Goal: Task Accomplishment & Management: Manage account settings

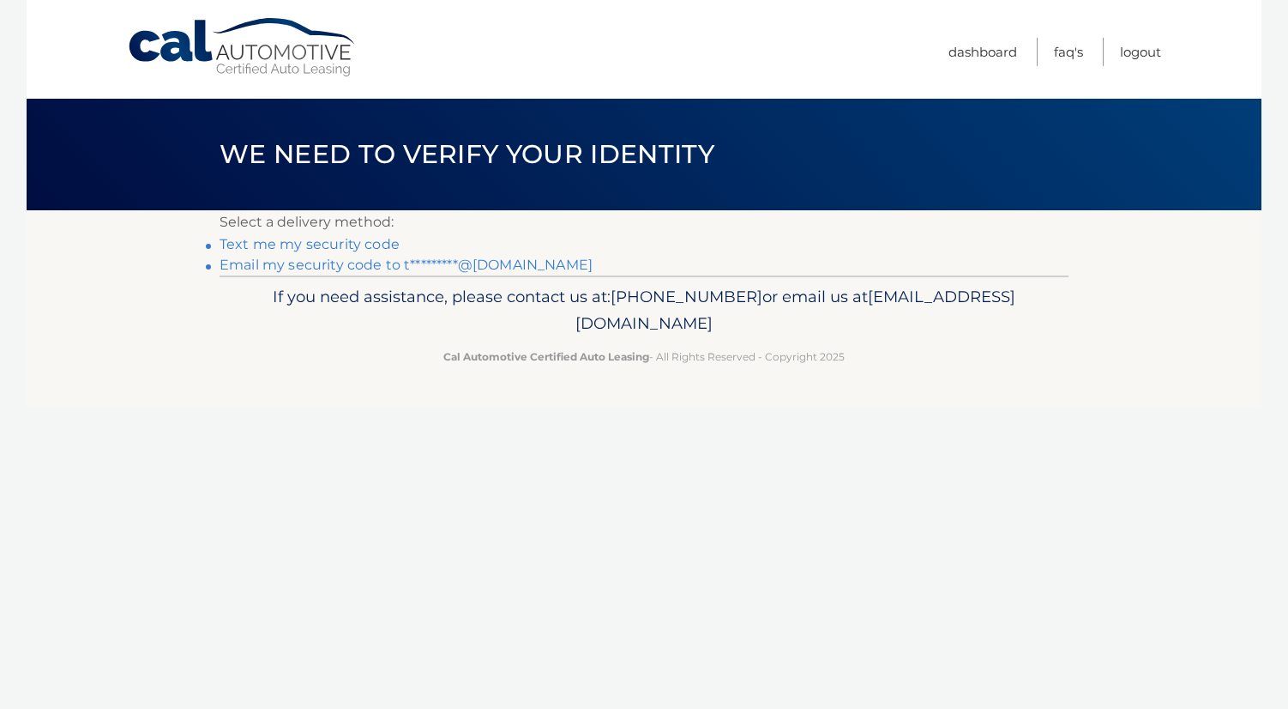
click at [364, 244] on link "Text me my security code" at bounding box center [310, 244] width 180 height 16
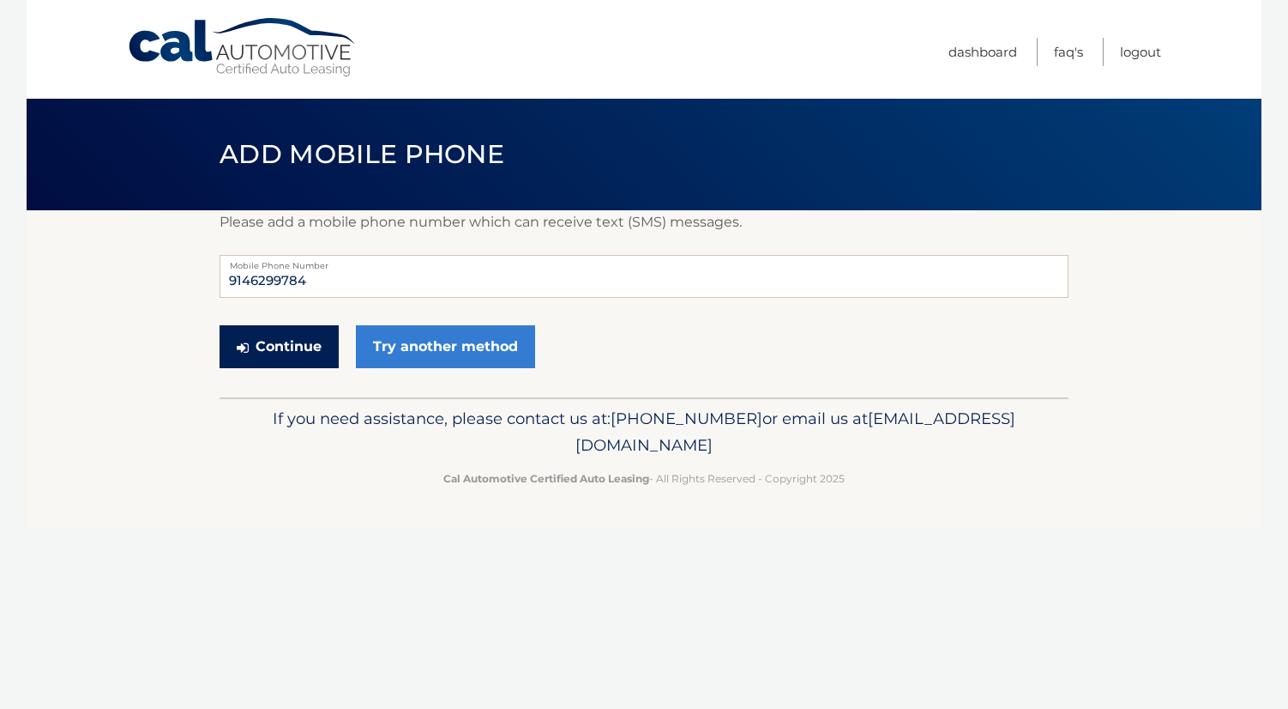
click at [311, 333] on button "Continue" at bounding box center [279, 346] width 119 height 43
click at [273, 283] on input "9146299784" at bounding box center [644, 276] width 849 height 43
type input "9146296784"
click at [299, 341] on button "Continue" at bounding box center [279, 346] width 119 height 43
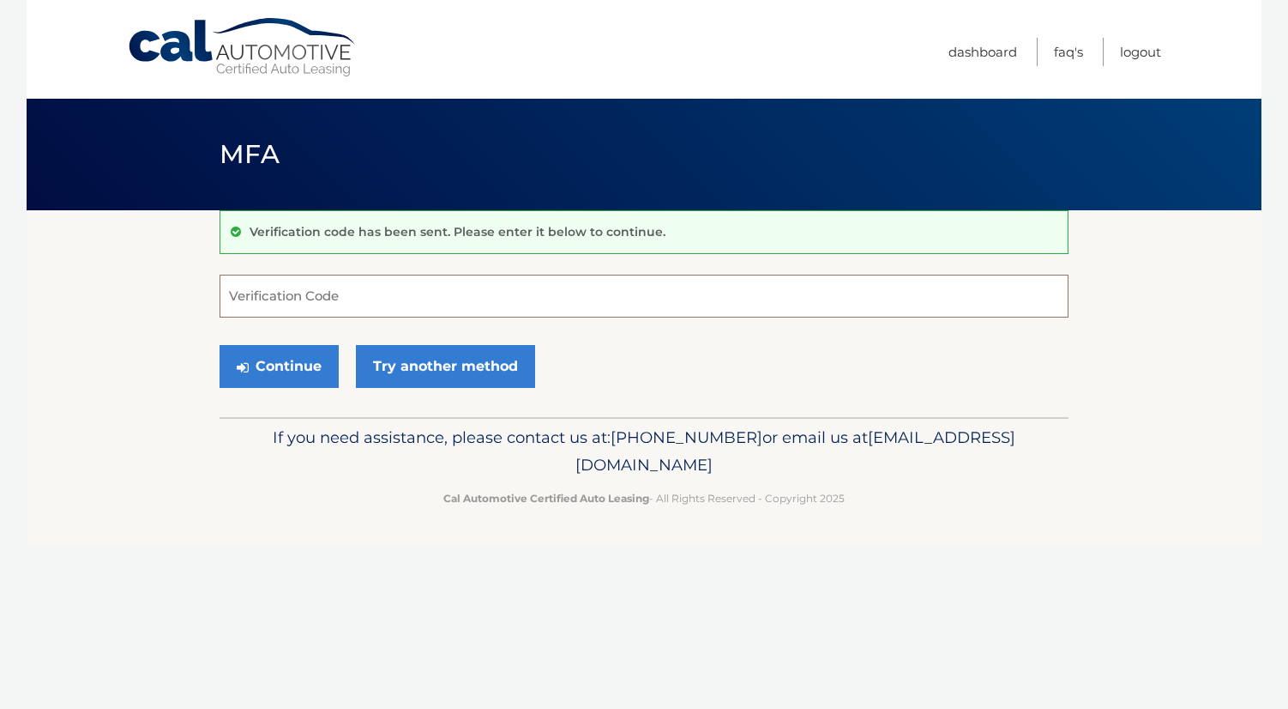
click at [502, 296] on input "Verification Code" at bounding box center [644, 295] width 849 height 43
paste input "998247"
type input "998247"
click at [280, 348] on button "Continue" at bounding box center [279, 366] width 119 height 43
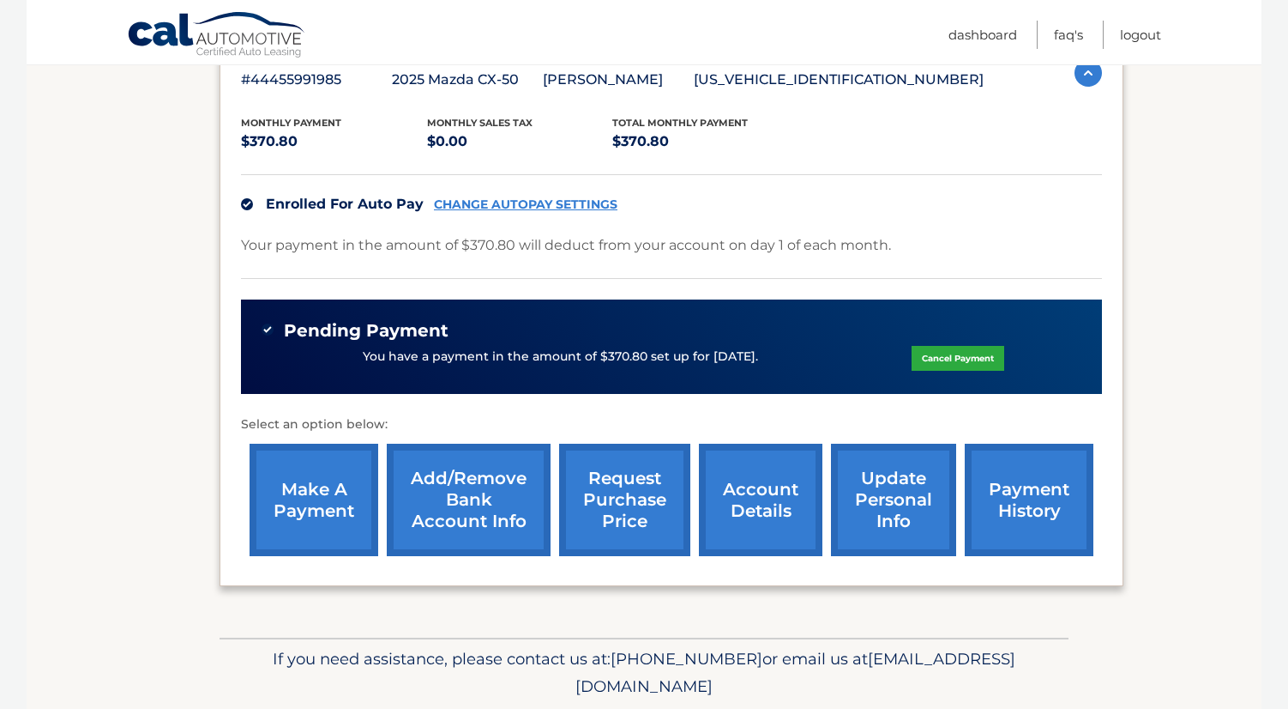
scroll to position [381, 0]
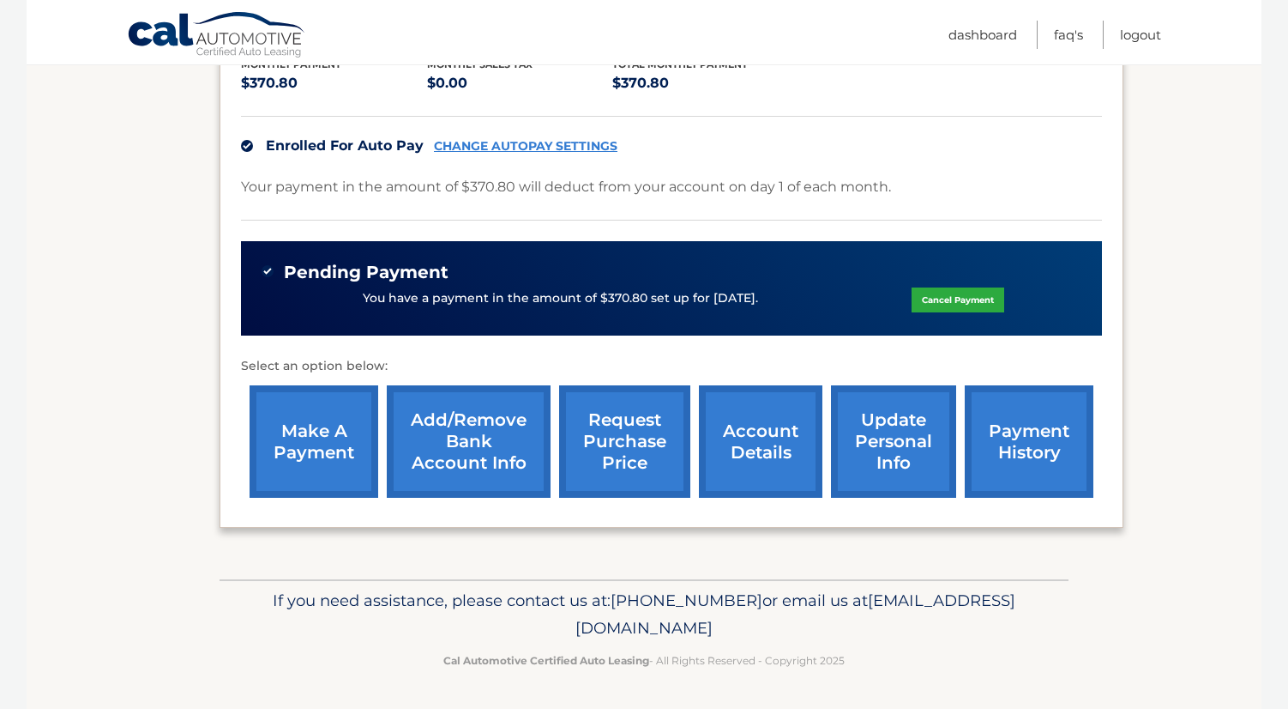
click at [913, 442] on link "update personal info" at bounding box center [893, 441] width 125 height 112
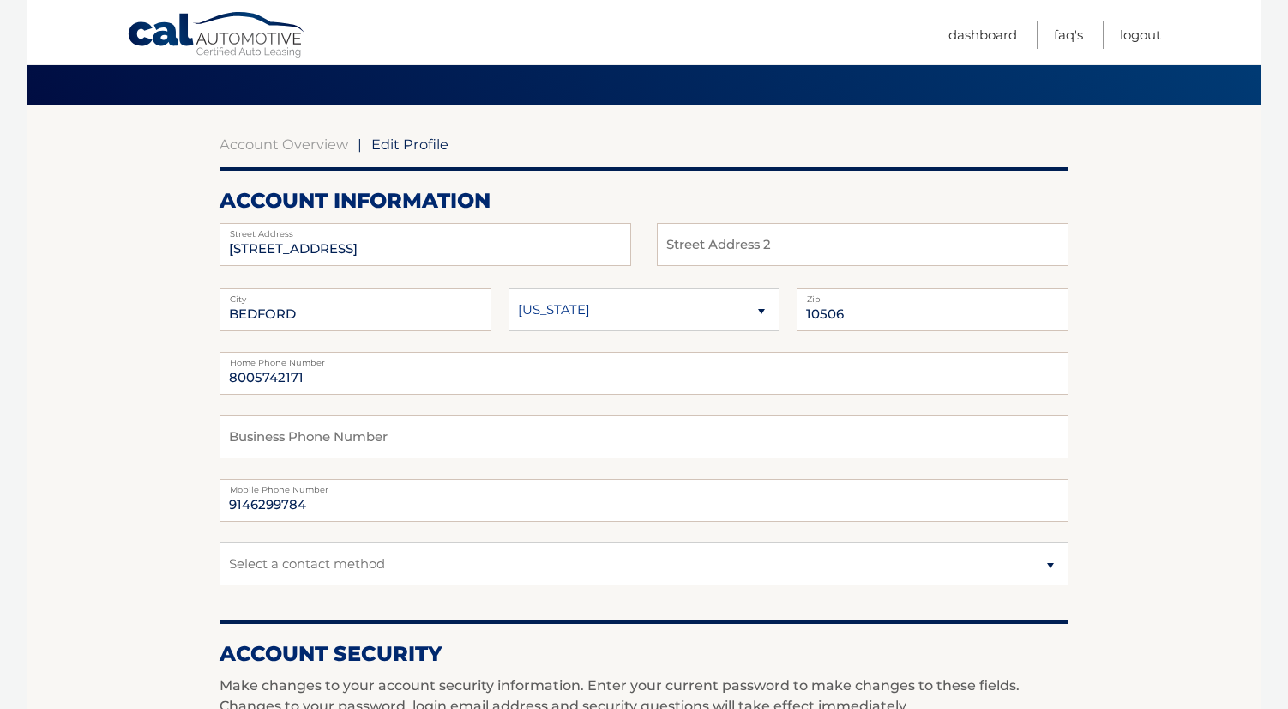
scroll to position [116, 0]
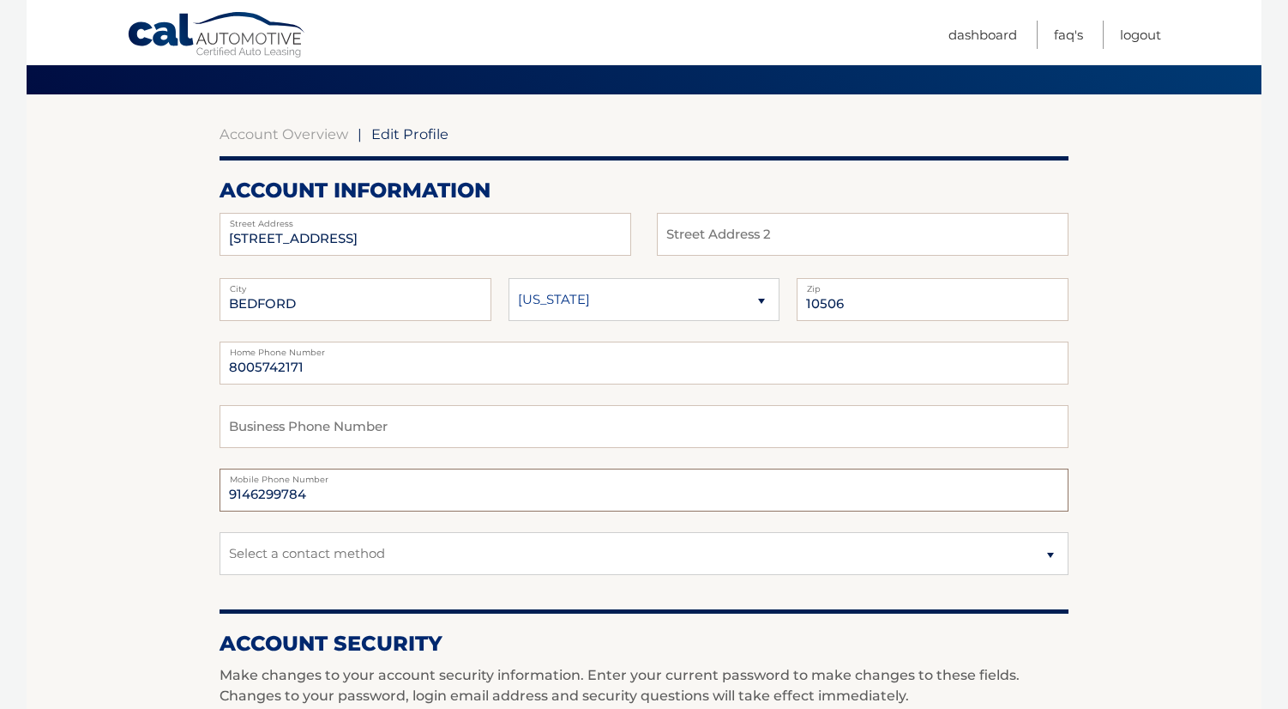
click at [271, 492] on input "9146299784" at bounding box center [644, 489] width 849 height 43
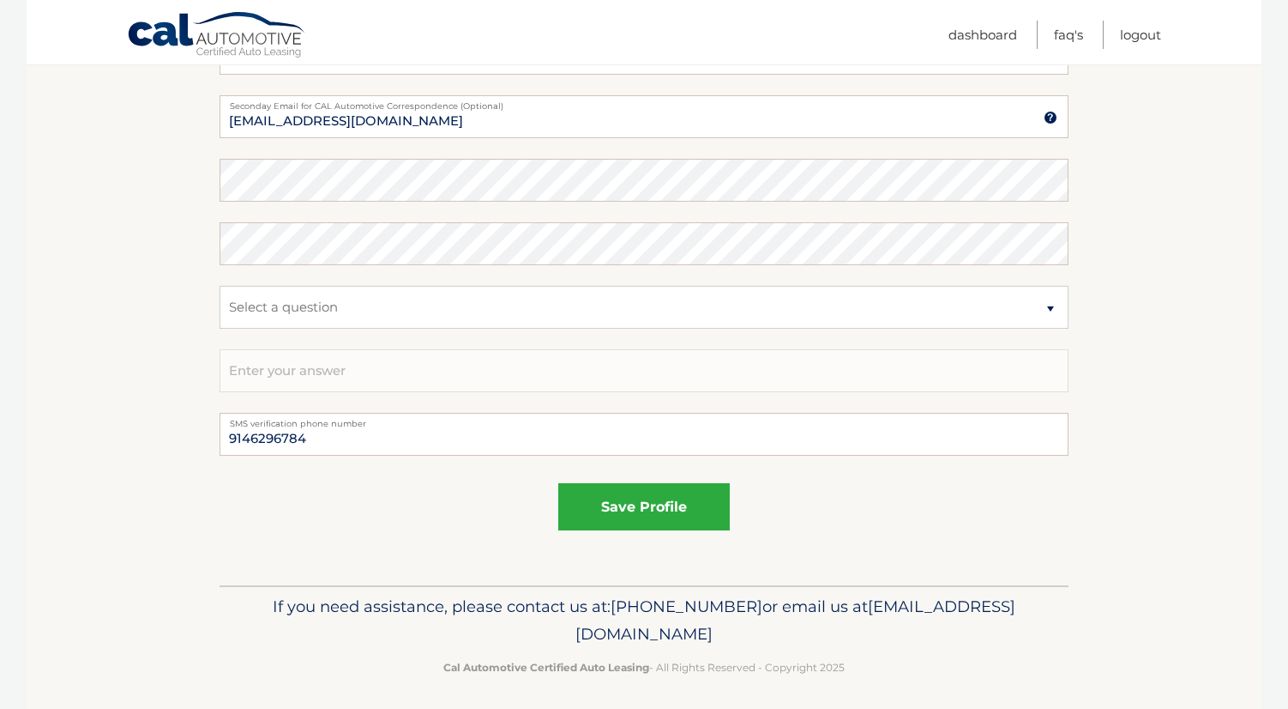
scroll to position [872, 0]
type input "9146296784"
click at [632, 491] on button "save profile" at bounding box center [644, 508] width 172 height 47
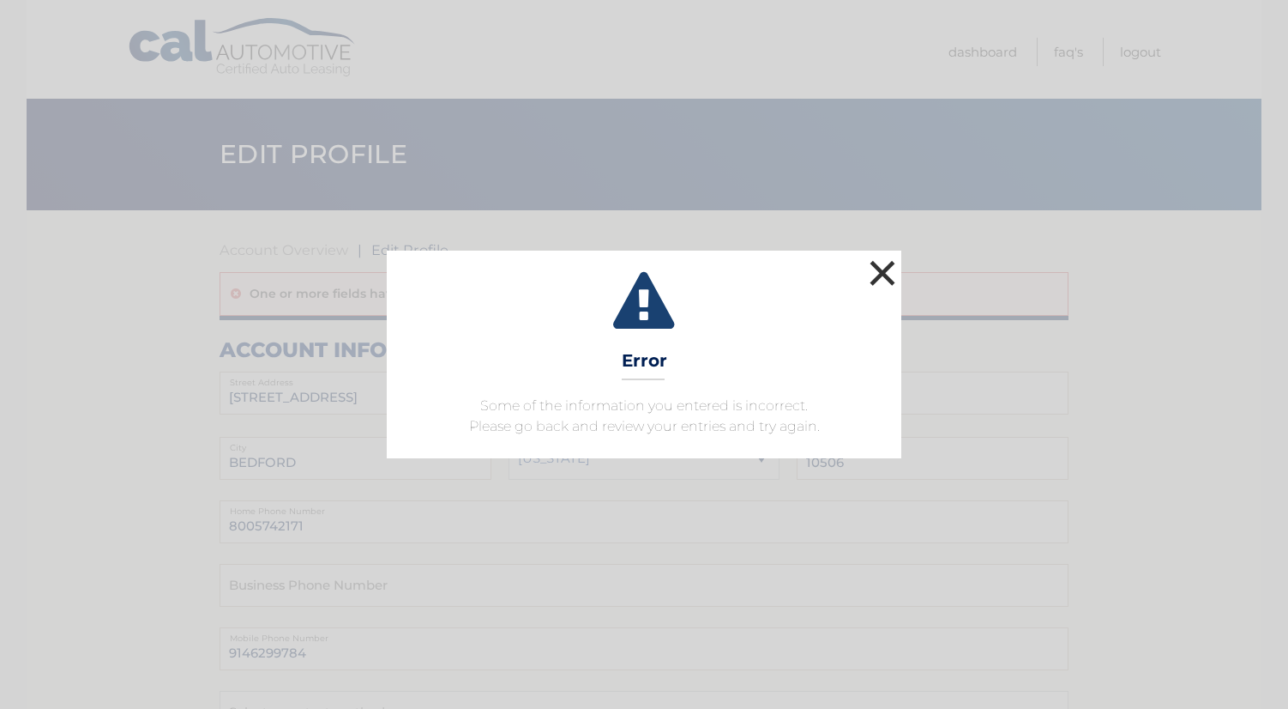
click at [870, 274] on button "×" at bounding box center [882, 273] width 34 height 34
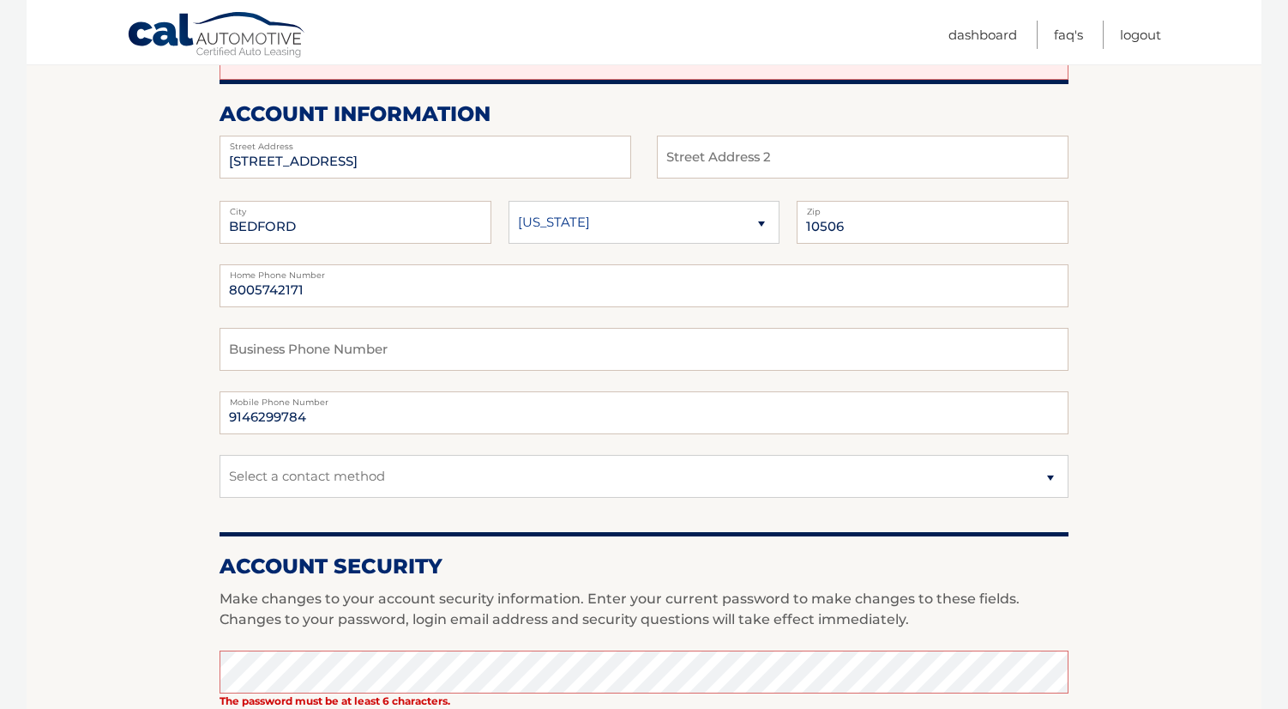
scroll to position [280, 0]
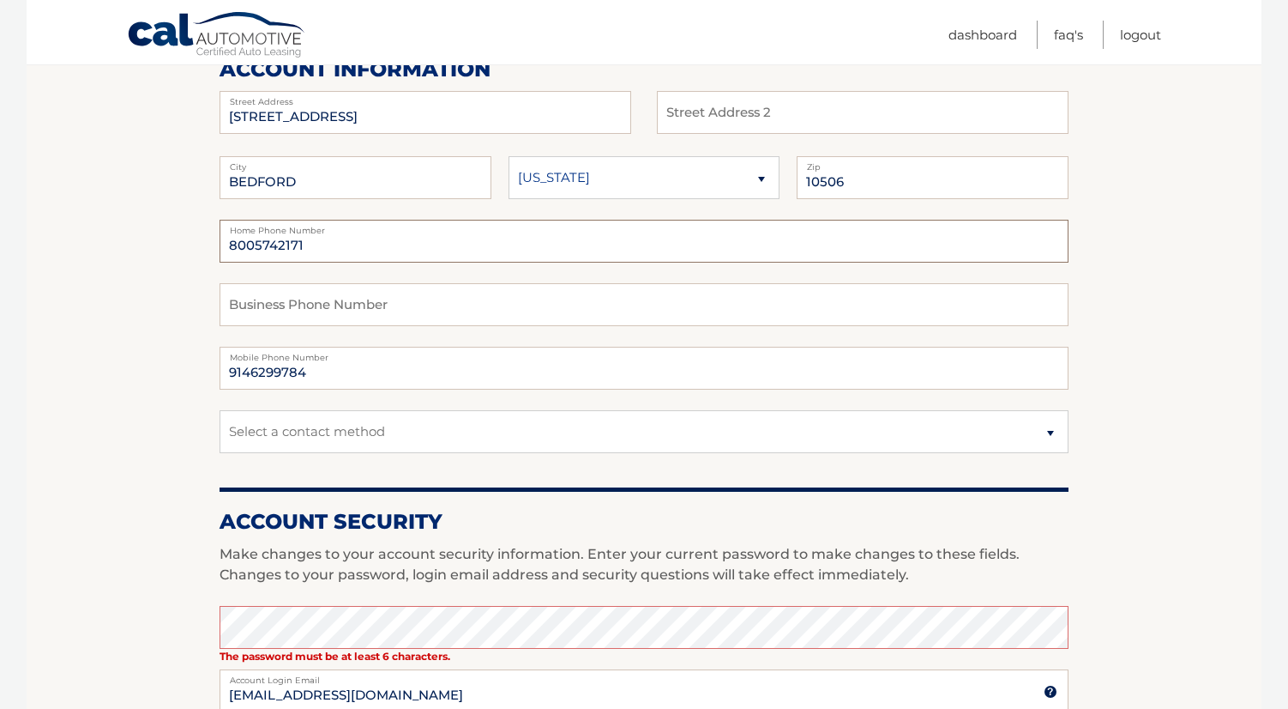
click at [291, 240] on input "8005742171" at bounding box center [644, 241] width 849 height 43
click at [251, 363] on input "9146299784" at bounding box center [644, 368] width 849 height 43
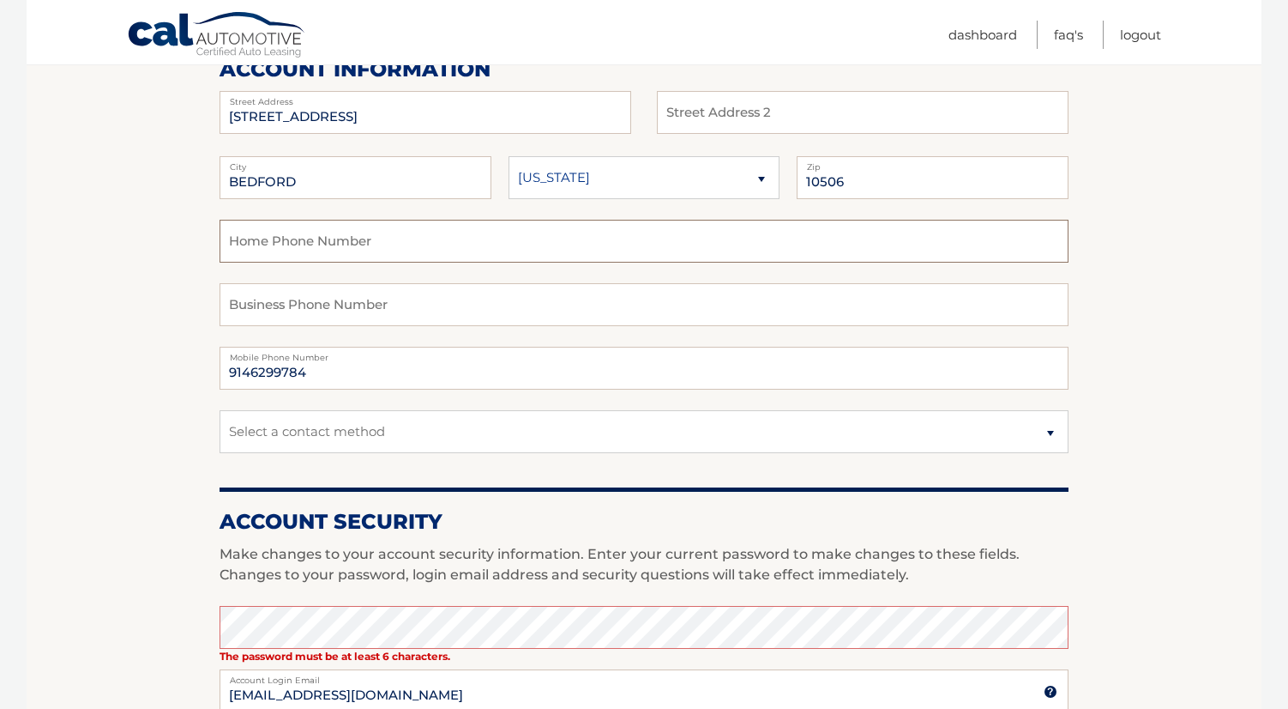
click at [280, 259] on input "text" at bounding box center [644, 241] width 849 height 43
paste input "9146299784"
click at [281, 249] on input "9146299784" at bounding box center [644, 241] width 849 height 43
type input "9146296784"
click at [192, 302] on section "Account Overview | Edit Profile One or more fields have an error. account infor…" at bounding box center [644, 576] width 1235 height 1293
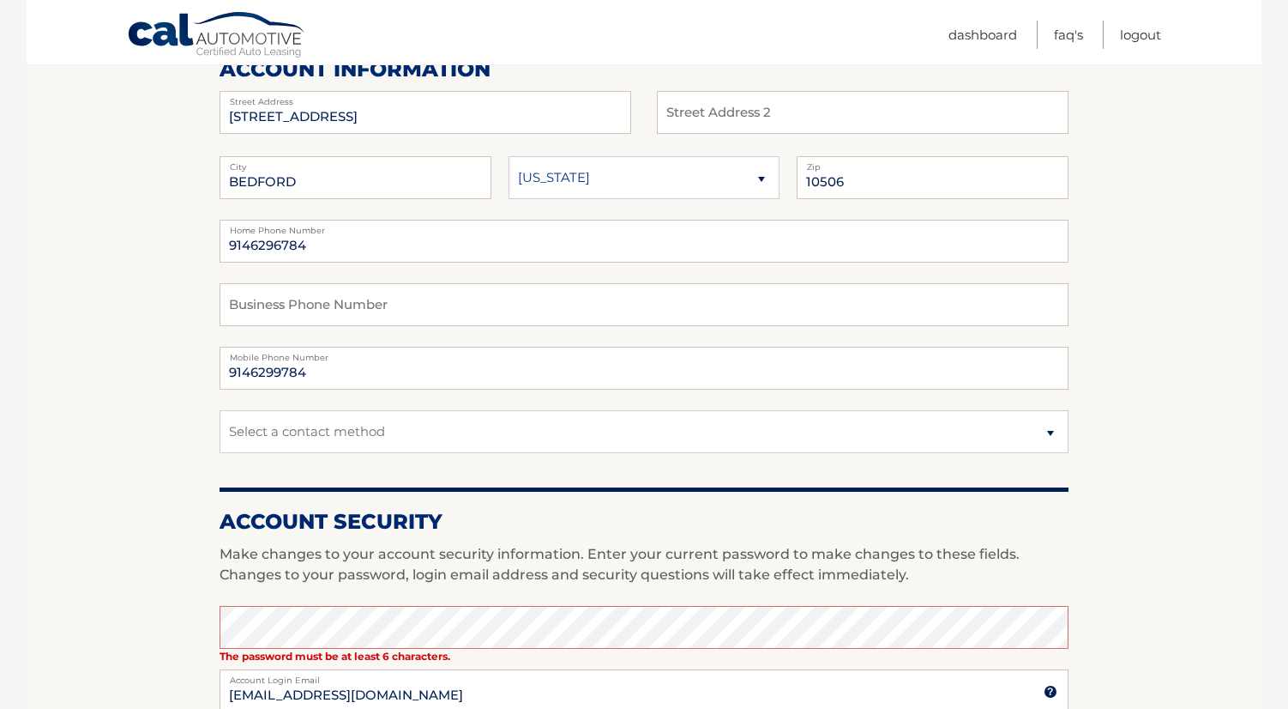
scroll to position [296, 0]
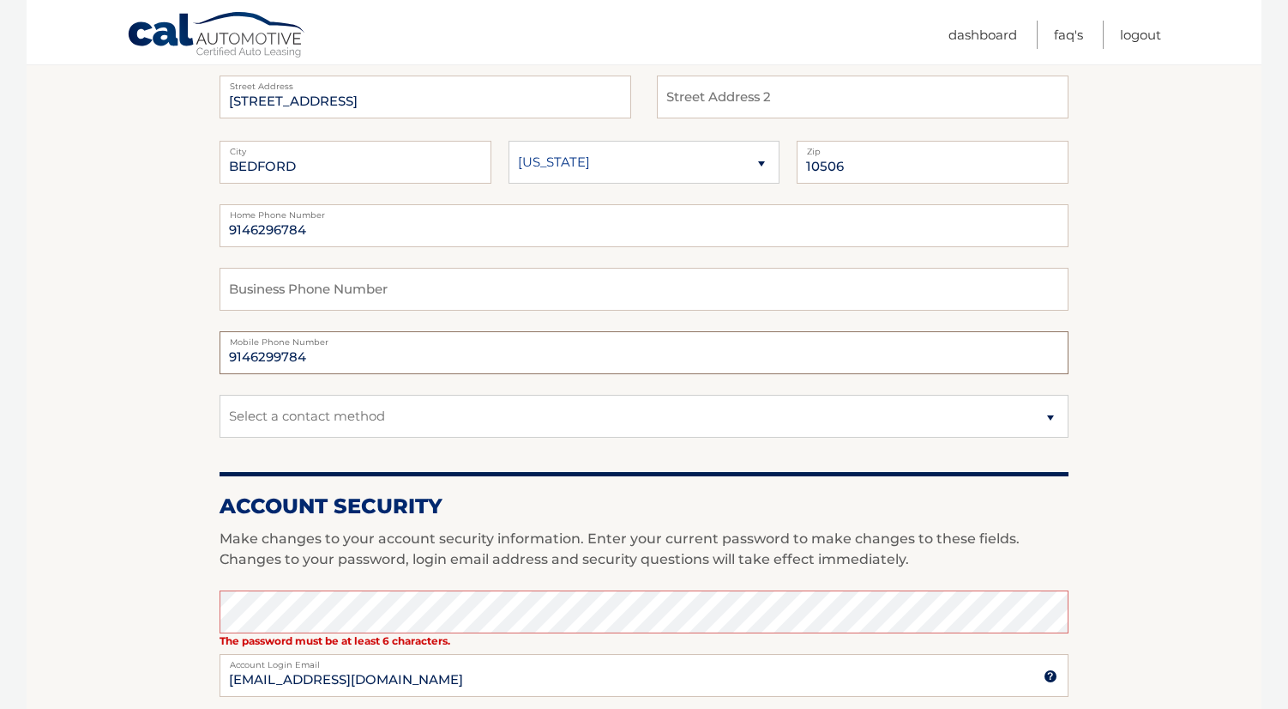
click at [283, 359] on input "9146299784" at bounding box center [644, 352] width 849 height 43
type input "9146296784"
click at [169, 445] on section "Account Overview | Edit Profile One or more fields have an error. account infor…" at bounding box center [644, 560] width 1235 height 1293
click at [335, 363] on input "9146296784" at bounding box center [644, 352] width 849 height 43
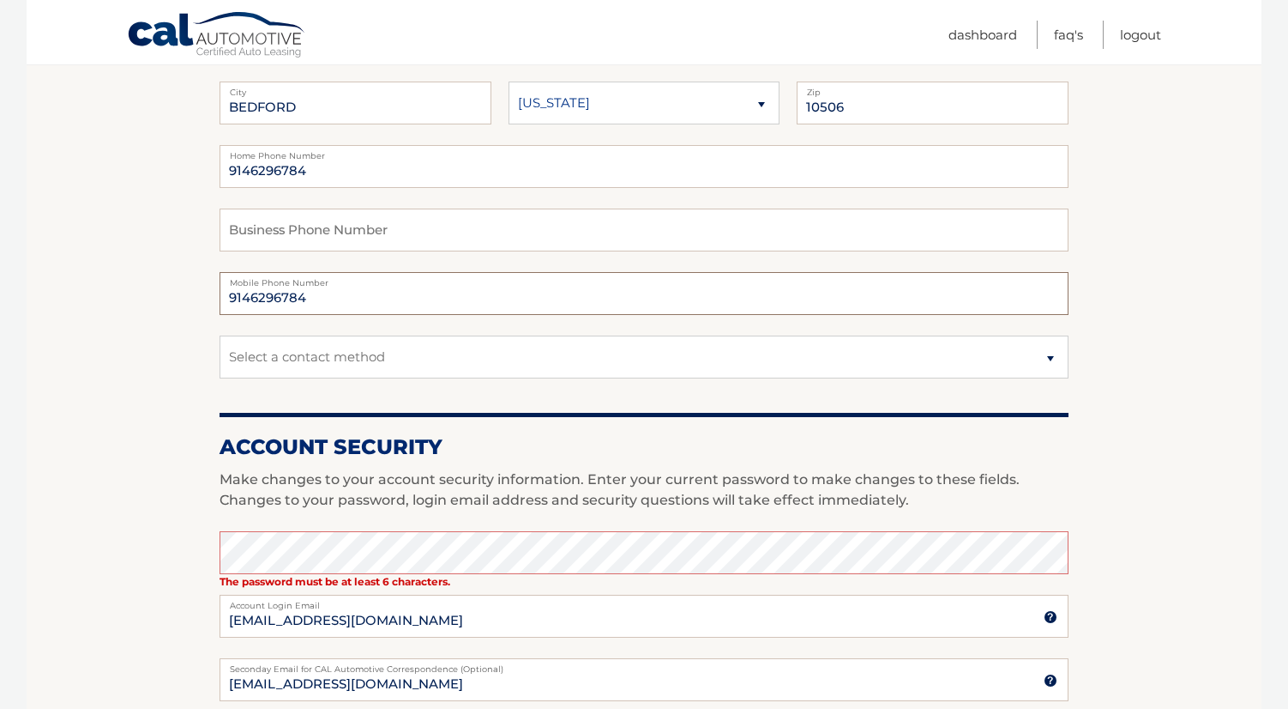
click at [318, 295] on input "9146296784" at bounding box center [644, 293] width 849 height 43
click at [150, 292] on section "Account Overview | Edit Profile One or more fields have an error. account infor…" at bounding box center [644, 501] width 1235 height 1293
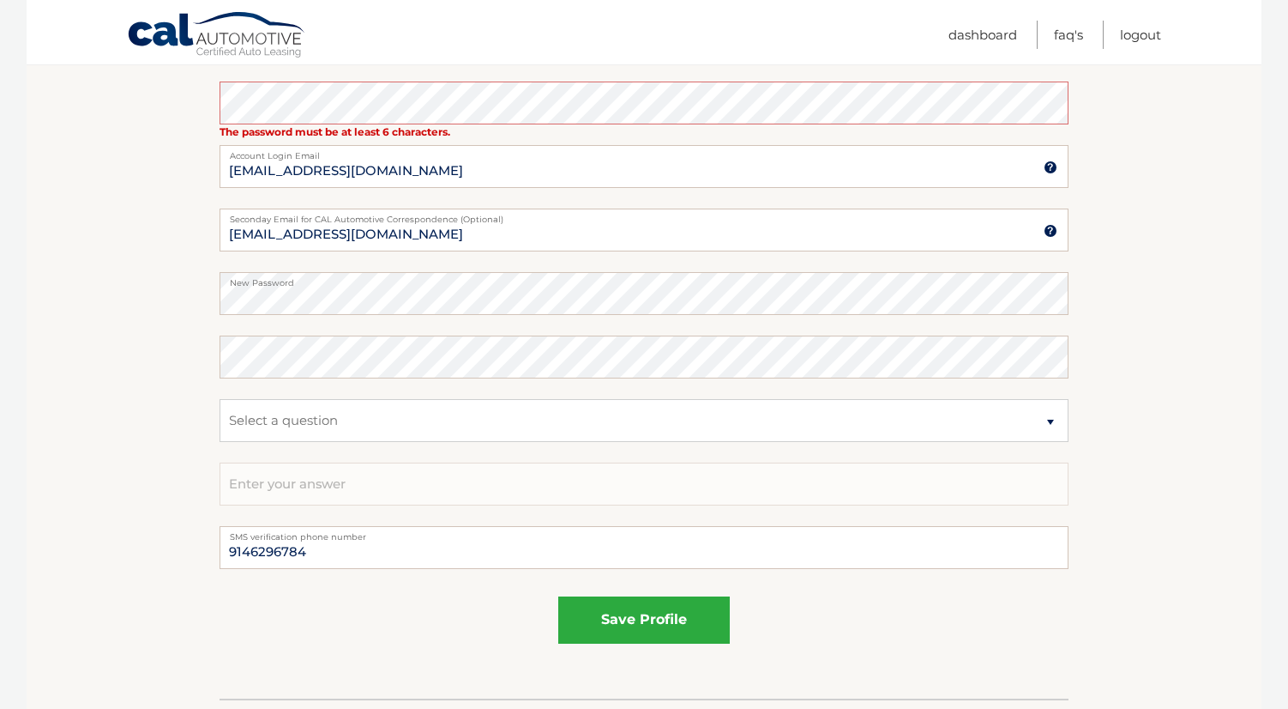
scroll to position [842, 0]
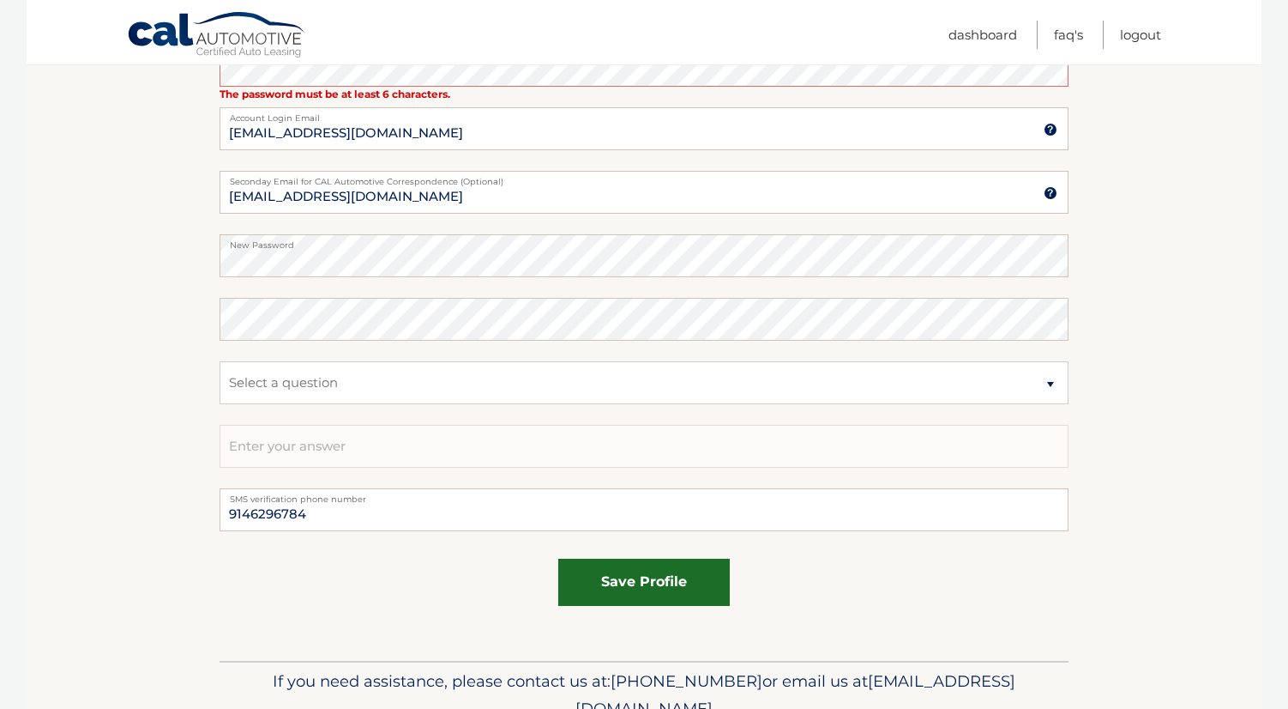
click at [638, 587] on button "save profile" at bounding box center [644, 581] width 172 height 47
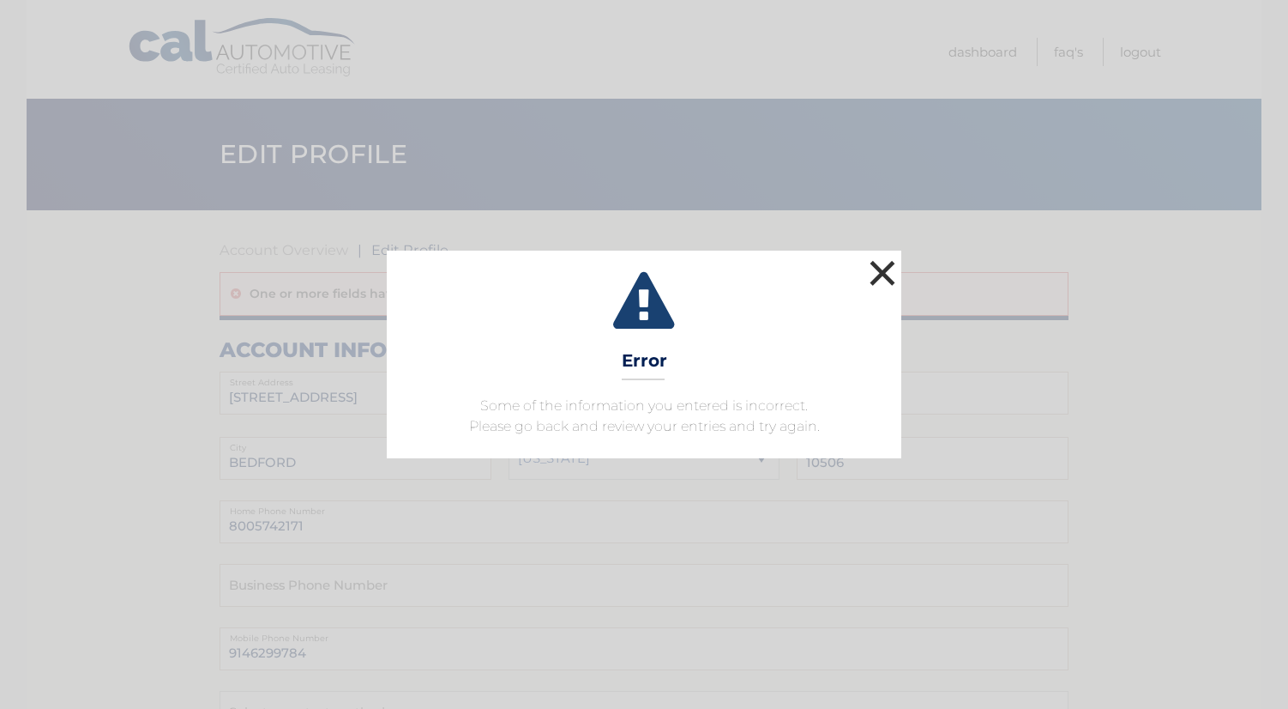
click at [897, 263] on button "×" at bounding box center [882, 273] width 34 height 34
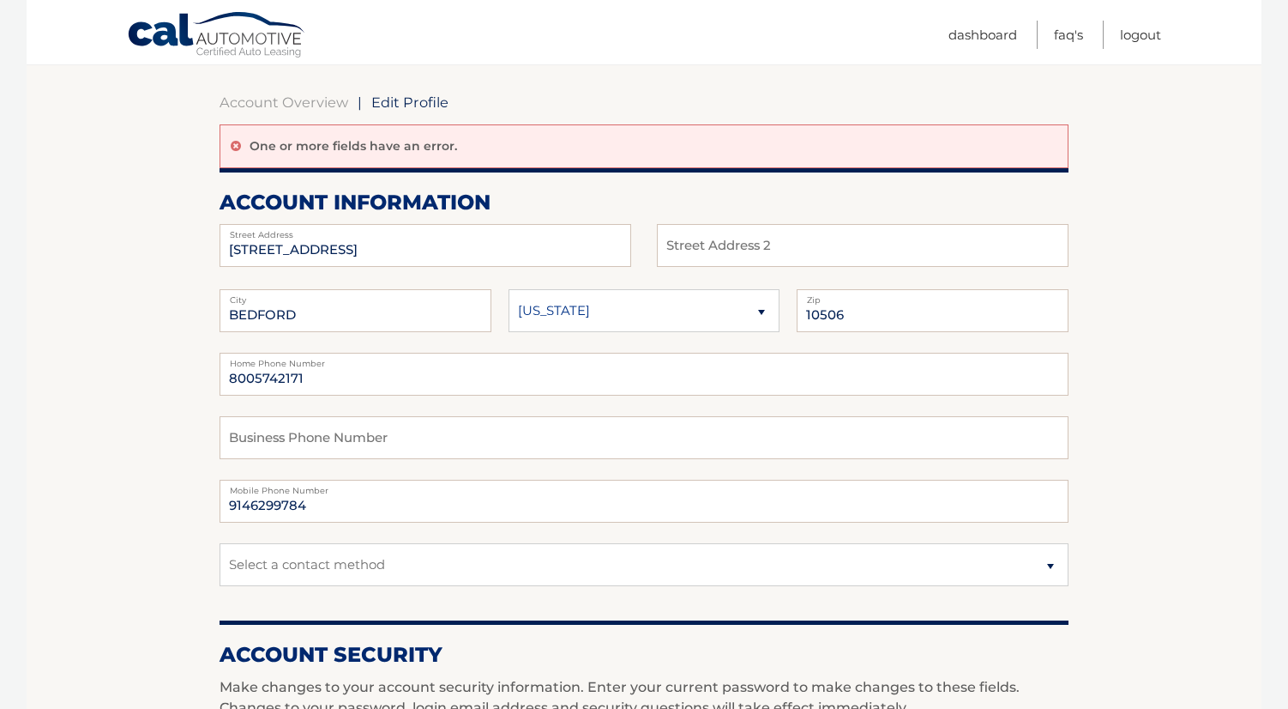
scroll to position [148, 0]
click at [280, 507] on input "9146299784" at bounding box center [644, 500] width 849 height 43
click at [280, 507] on input "9146296784" at bounding box center [644, 500] width 849 height 43
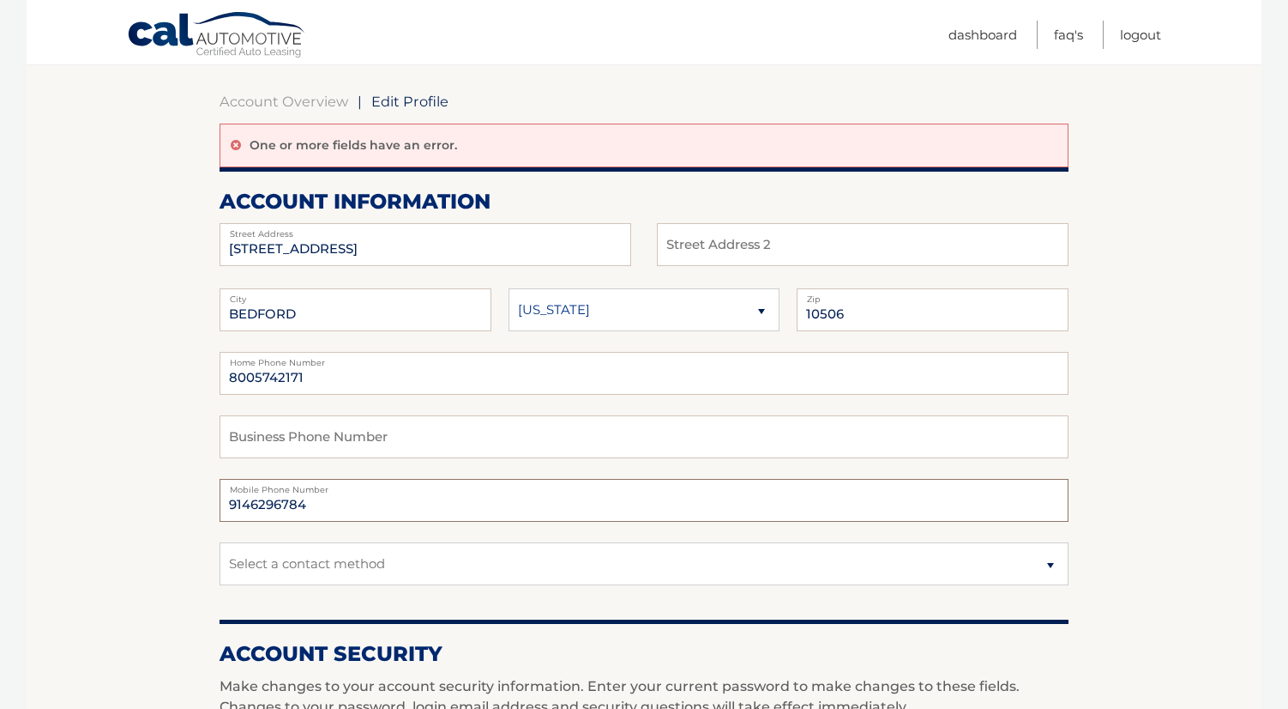
type input "9146296784"
click at [320, 370] on input "8005742171" at bounding box center [644, 373] width 849 height 43
paste input "9146296784"
type input "9146296784"
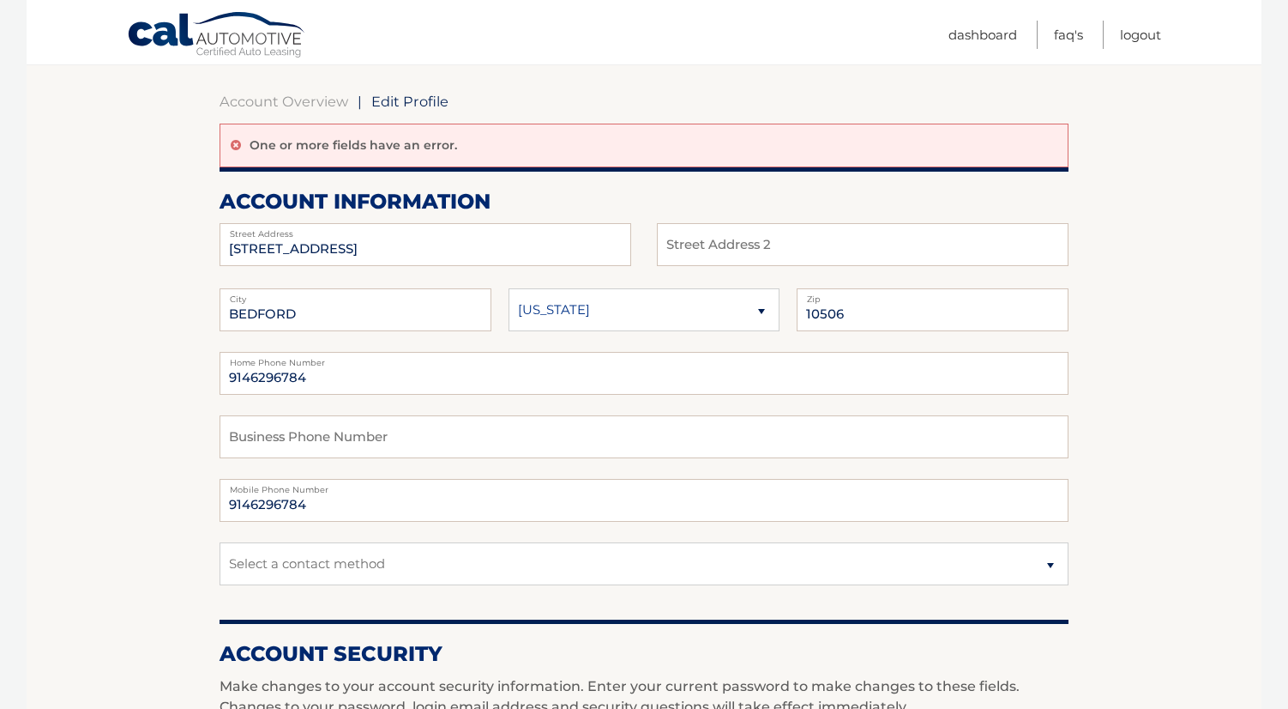
click at [186, 429] on section "Account Overview | Edit Profile One or more fields have an error. account infor…" at bounding box center [644, 708] width 1235 height 1293
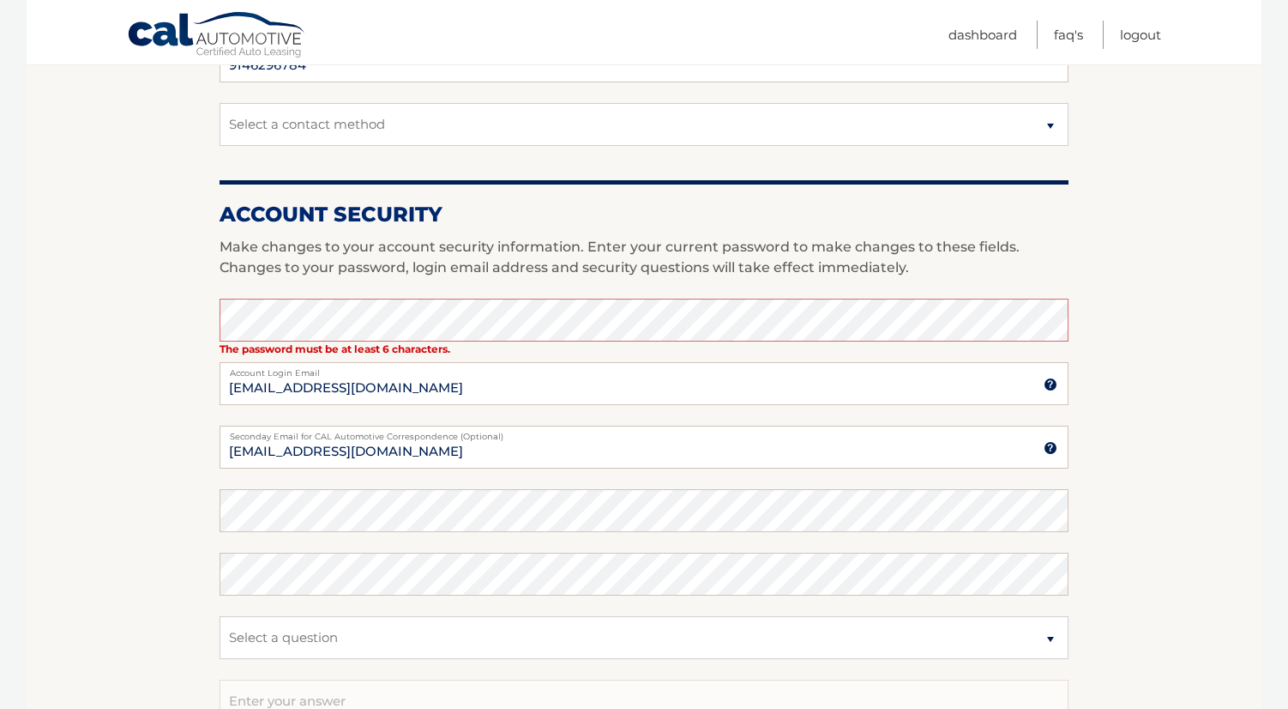
scroll to position [924, 0]
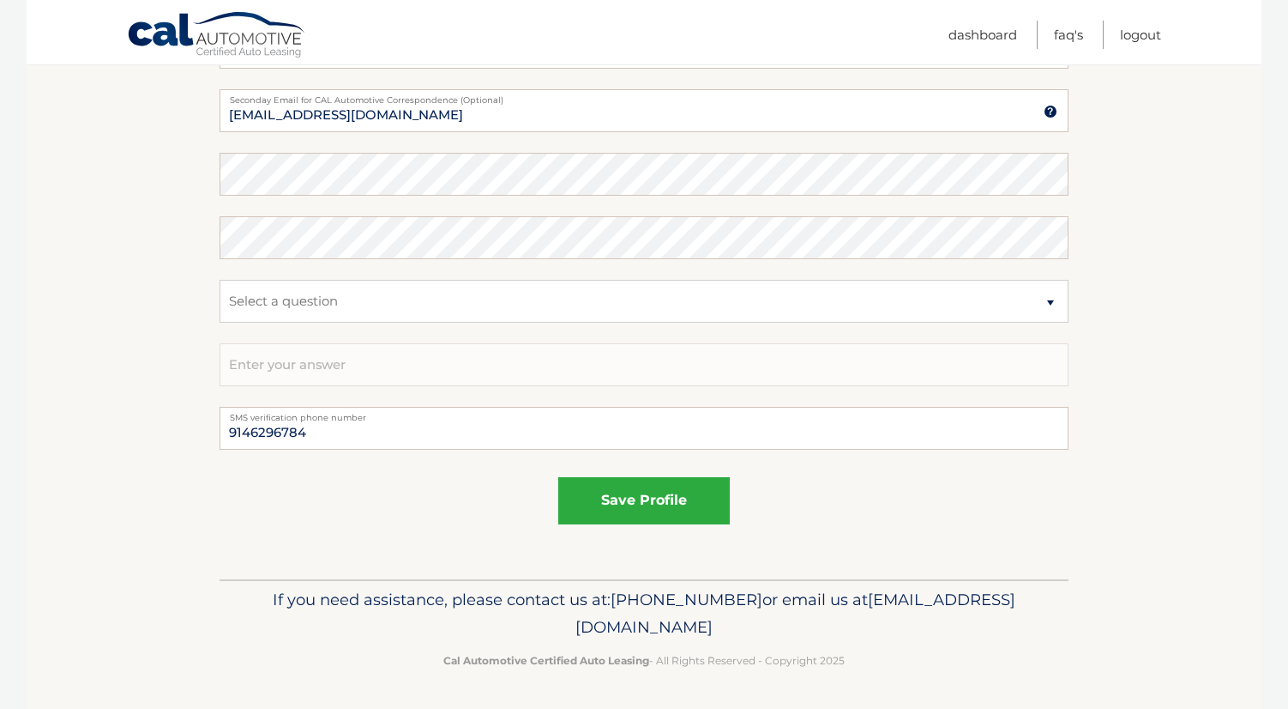
click at [604, 524] on fieldset "save profile" at bounding box center [644, 507] width 849 height 75
click at [605, 504] on button "save profile" at bounding box center [644, 500] width 172 height 47
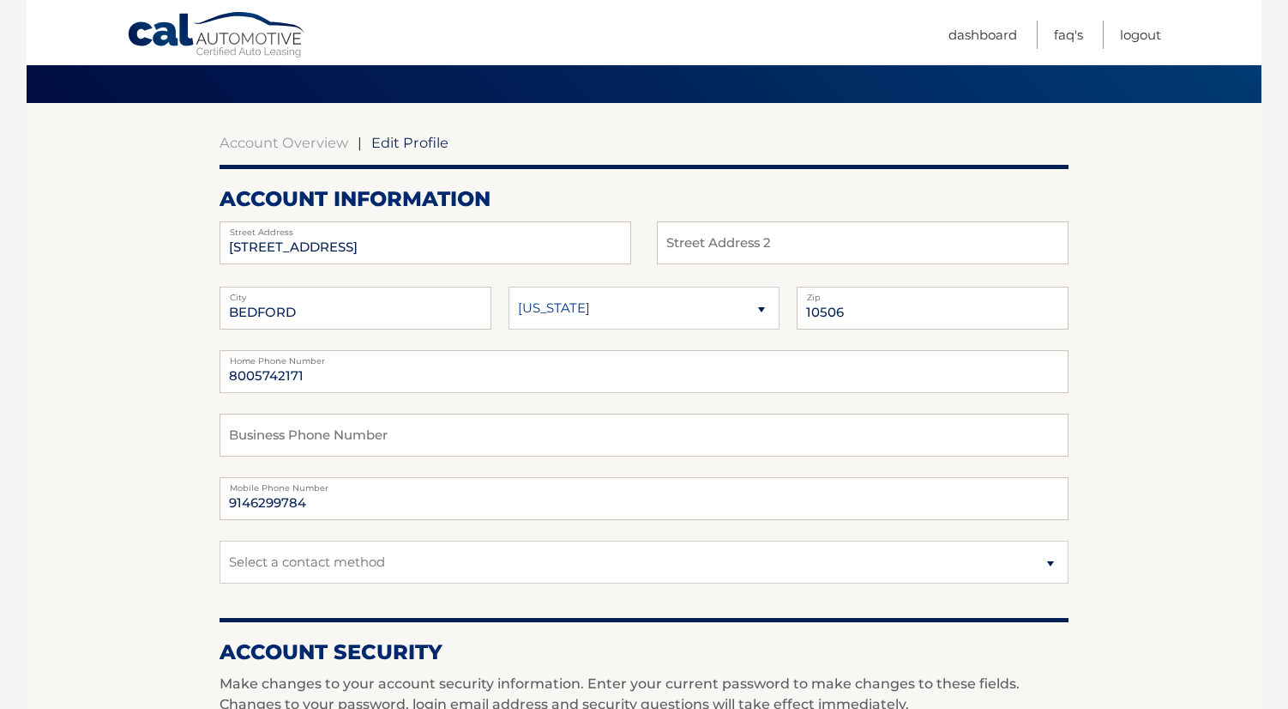
scroll to position [154, 0]
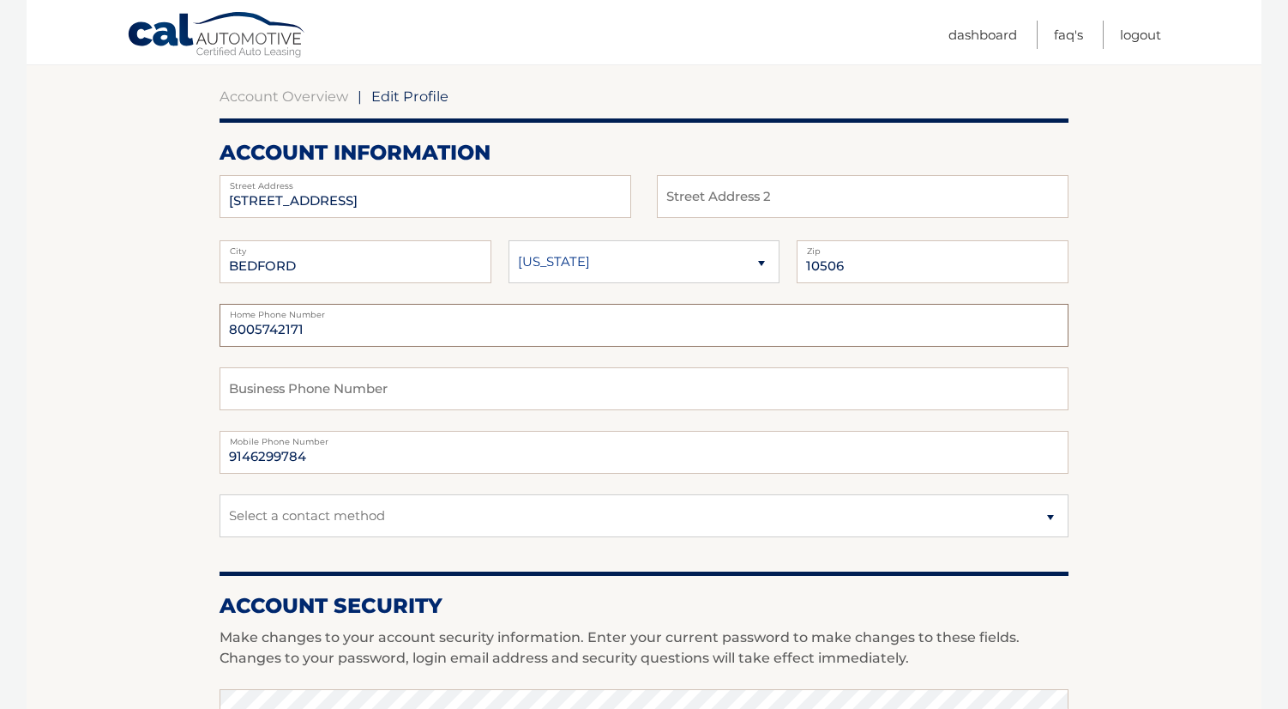
click at [354, 330] on input "8005742171" at bounding box center [644, 325] width 849 height 43
type input "9146296784"
click at [271, 464] on input "9146299784" at bounding box center [644, 452] width 849 height 43
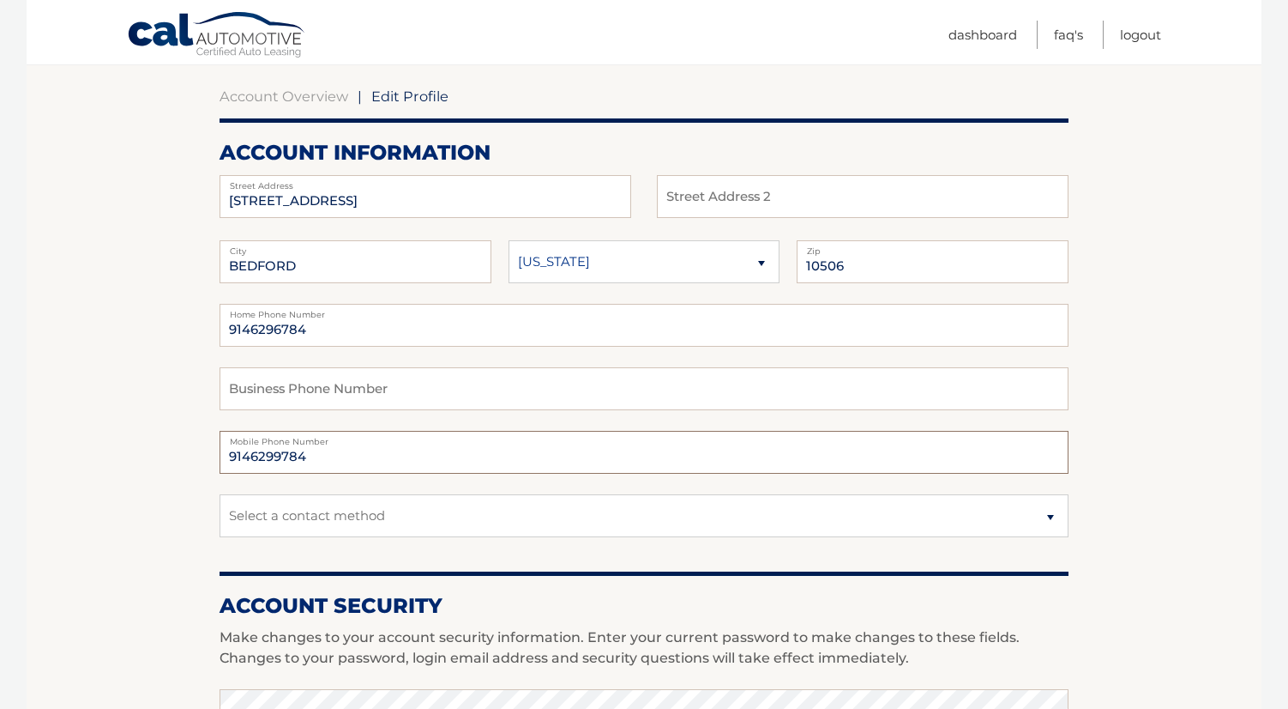
click at [271, 464] on input "9146299784" at bounding box center [644, 452] width 849 height 43
click at [278, 462] on input "9146299784" at bounding box center [644, 452] width 849 height 43
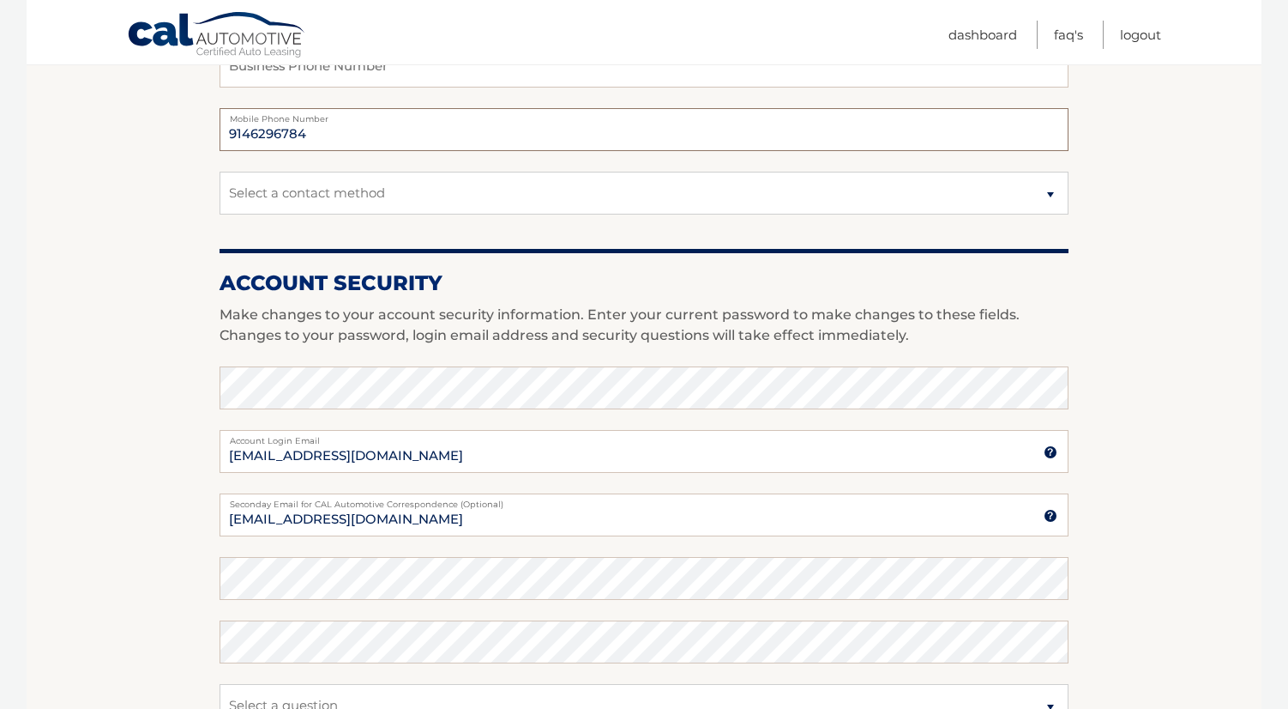
scroll to position [480, 0]
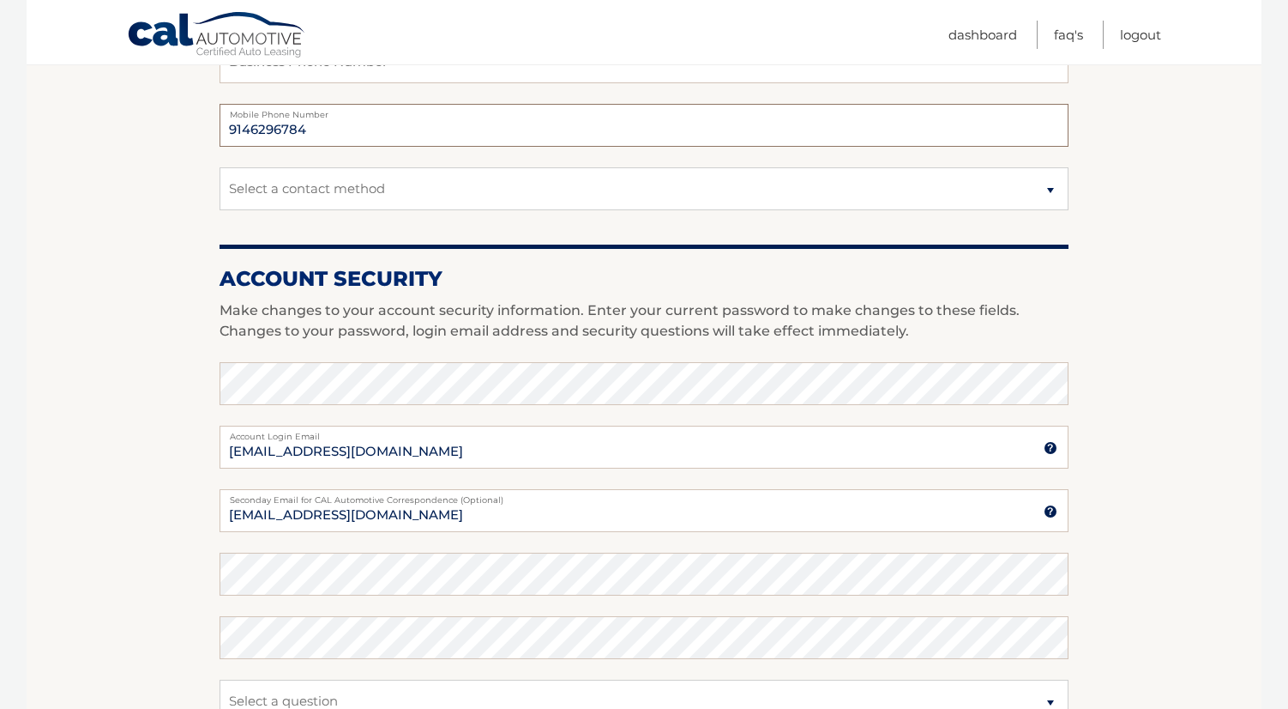
type input "9146296784"
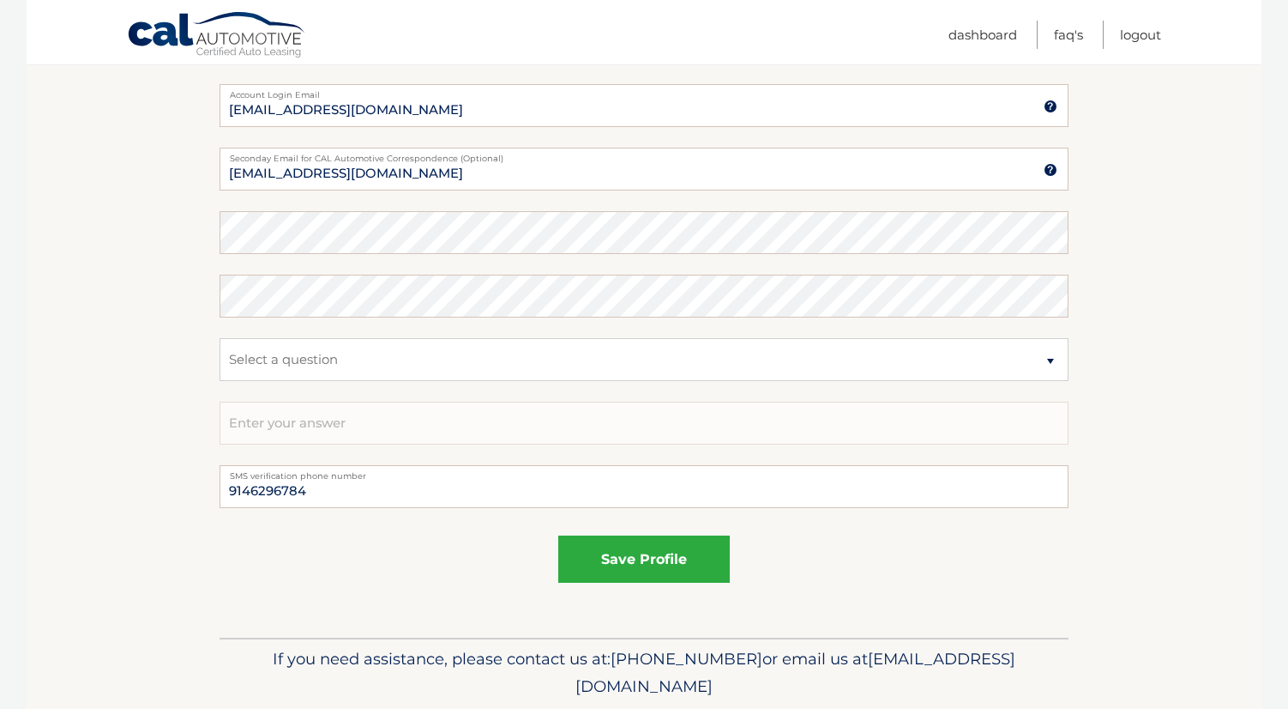
scroll to position [843, 0]
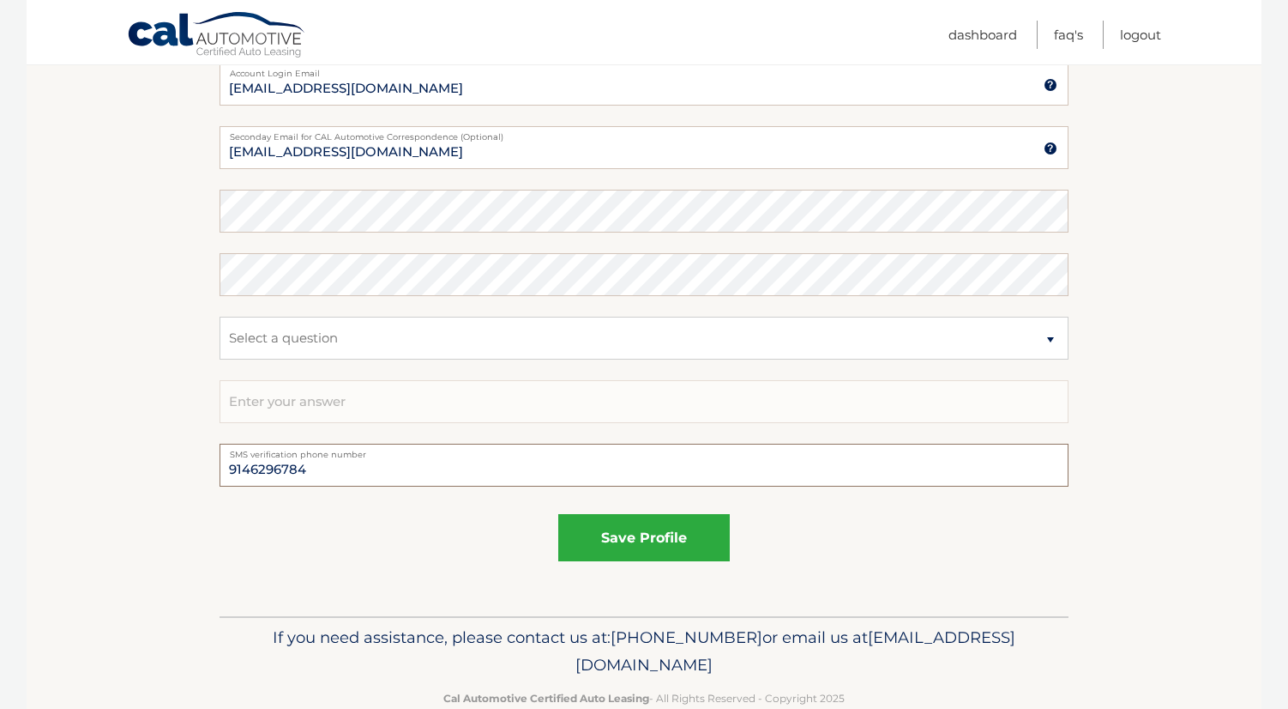
click at [276, 472] on input "9146296784" at bounding box center [644, 464] width 849 height 43
click at [626, 538] on button "save profile" at bounding box center [644, 537] width 172 height 47
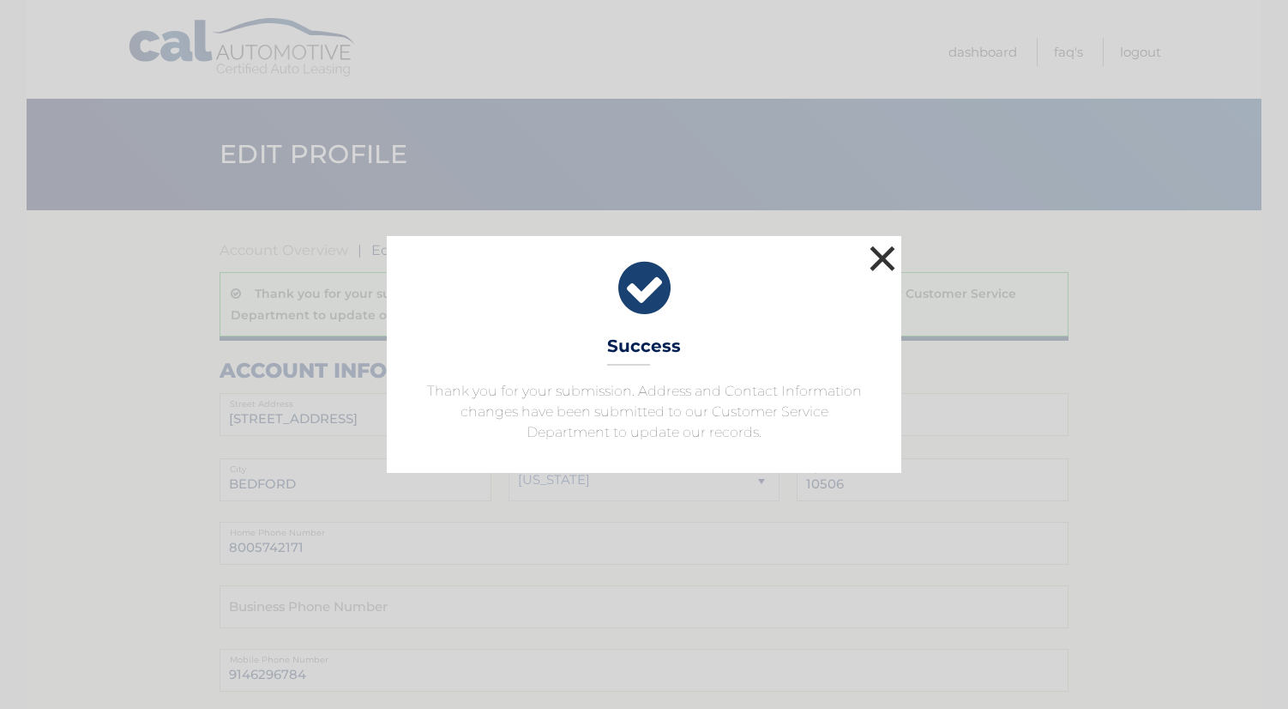
click at [888, 241] on button "×" at bounding box center [882, 258] width 34 height 34
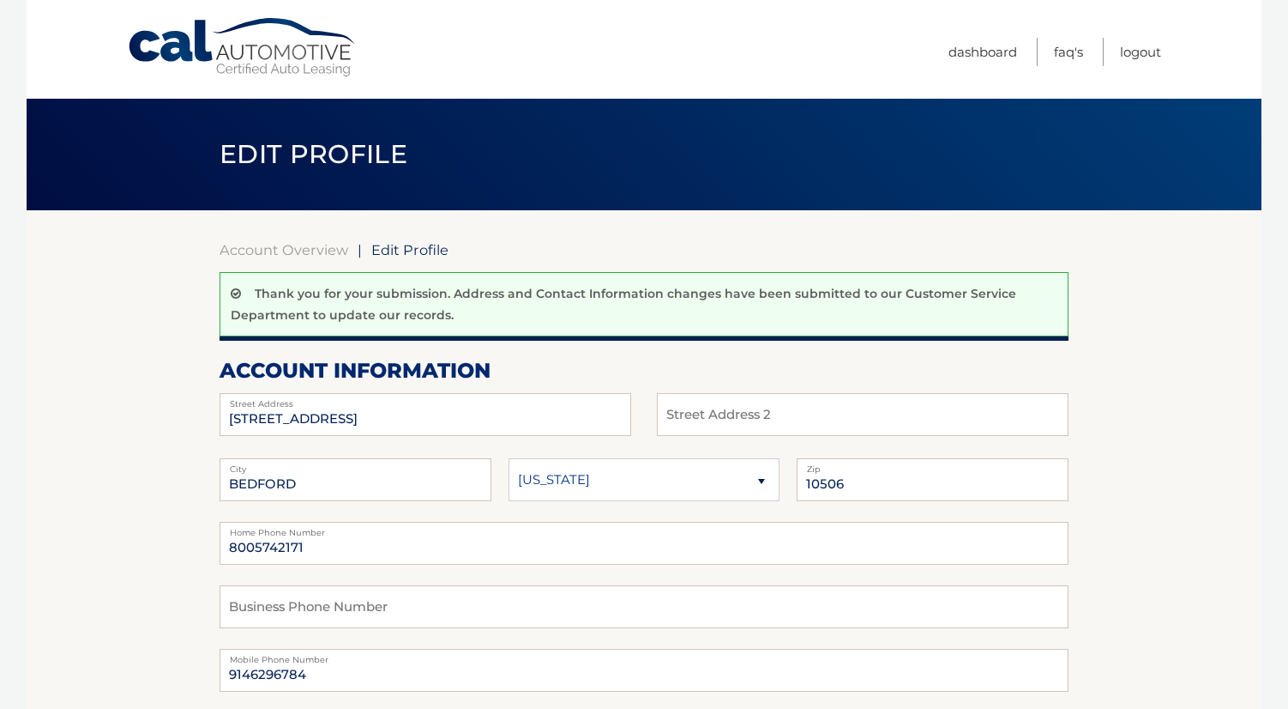
click at [299, 256] on link "Account Overview" at bounding box center [284, 249] width 129 height 17
click at [992, 39] on link "Dashboard" at bounding box center [983, 52] width 69 height 28
click at [990, 57] on link "Dashboard" at bounding box center [983, 52] width 69 height 28
